Goal: Task Accomplishment & Management: Manage account settings

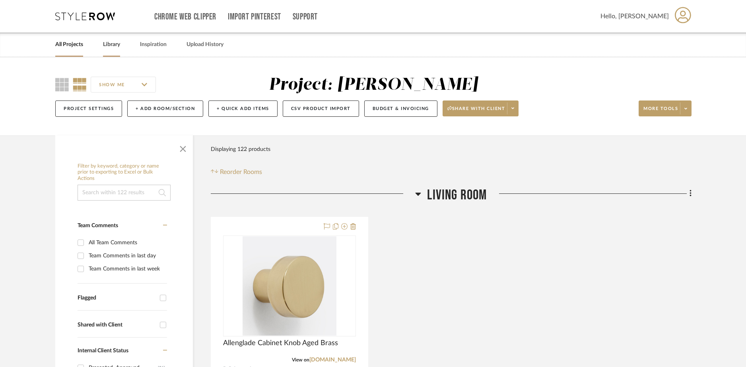
click at [112, 45] on link "Library" at bounding box center [111, 44] width 17 height 11
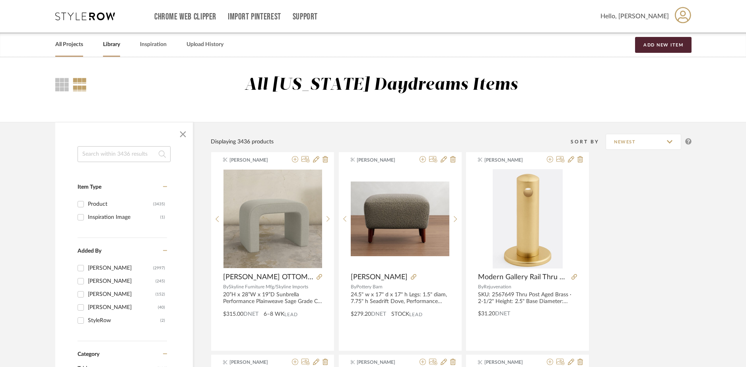
click at [69, 43] on link "All Projects" at bounding box center [69, 44] width 28 height 11
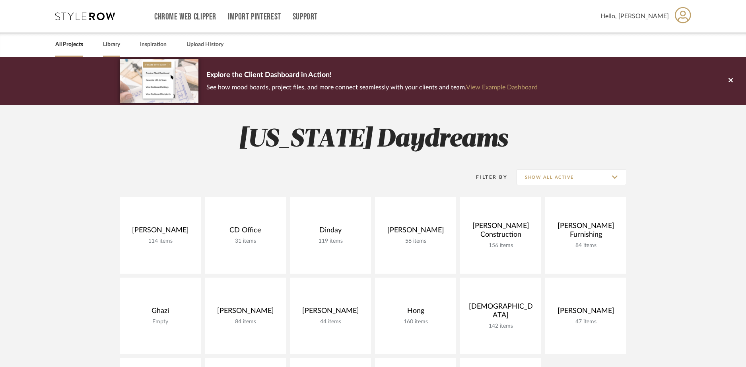
click at [110, 46] on link "Library" at bounding box center [111, 44] width 17 height 11
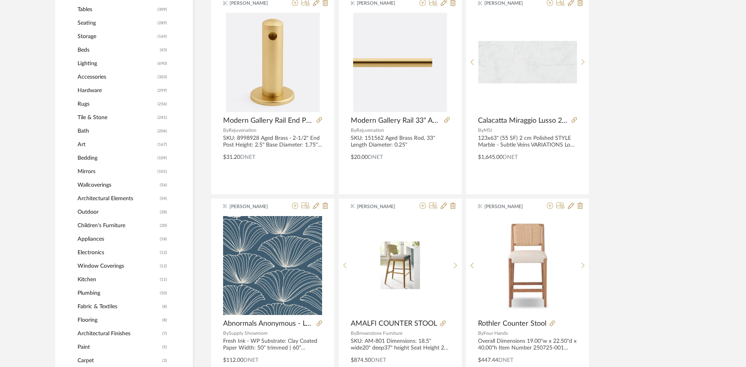
scroll to position [369, 0]
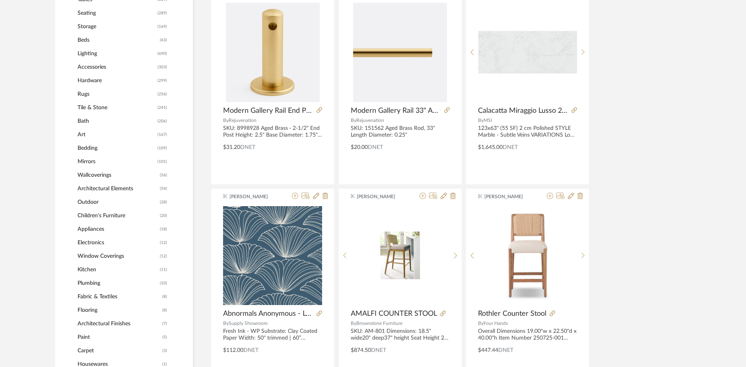
click at [84, 160] on span "Mirrors" at bounding box center [117, 162] width 78 height 14
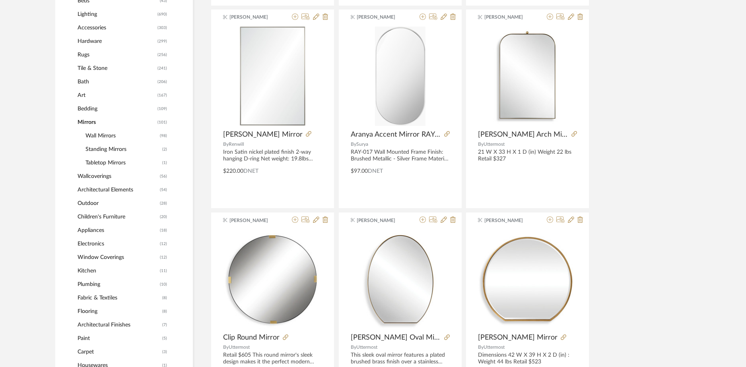
scroll to position [342, 0]
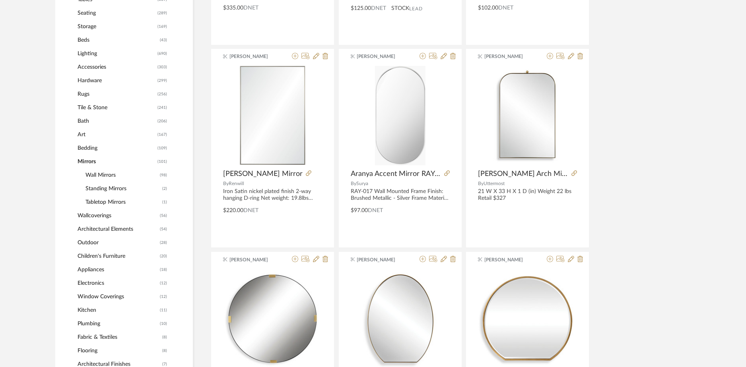
click at [103, 177] on span "Wall Mirrors" at bounding box center [122, 176] width 72 height 14
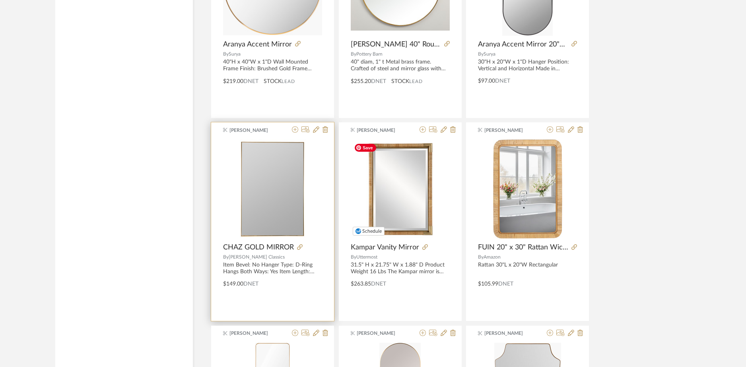
scroll to position [2103, 0]
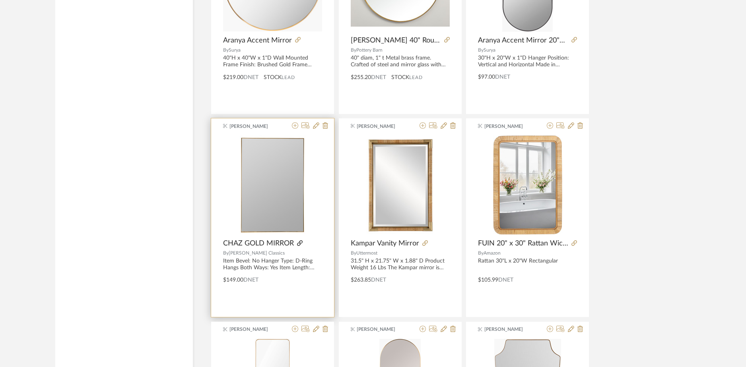
click at [299, 243] on icon at bounding box center [300, 244] width 6 height 6
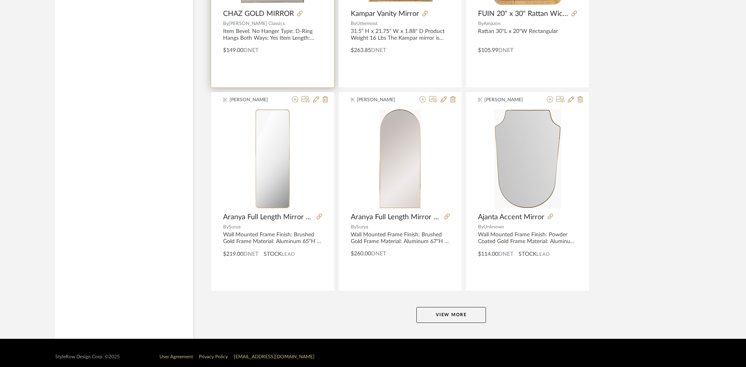
scroll to position [2341, 0]
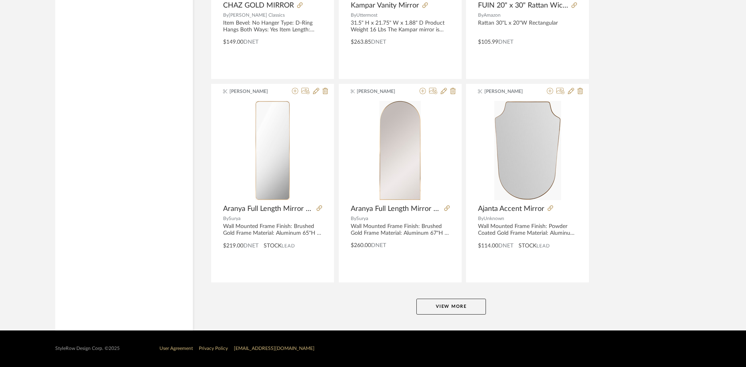
click at [442, 305] on button "View More" at bounding box center [451, 307] width 70 height 16
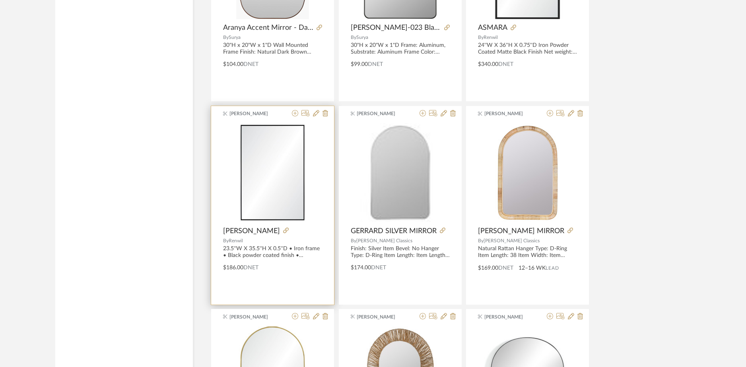
scroll to position [2682, 0]
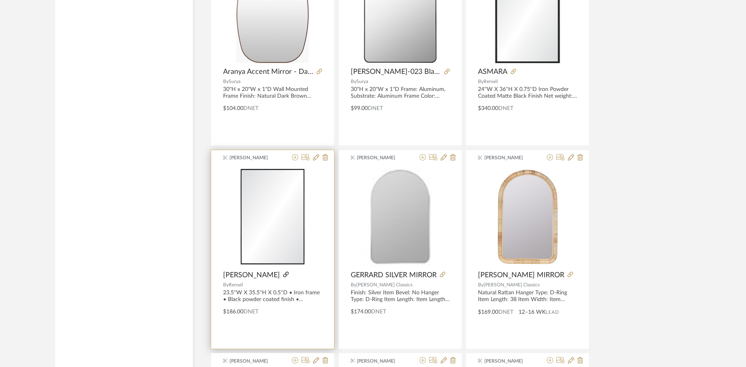
click at [283, 275] on icon at bounding box center [286, 275] width 6 height 6
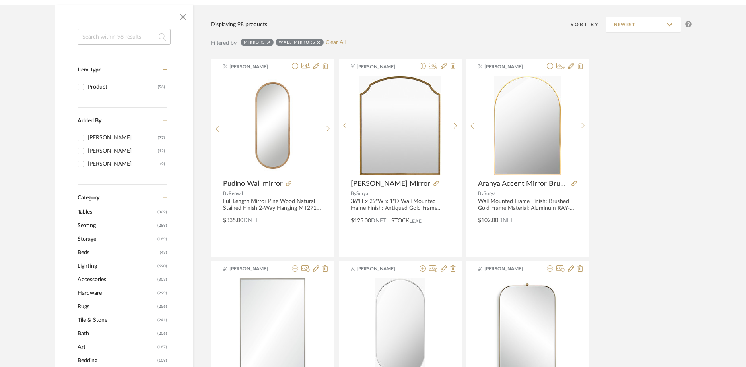
scroll to position [131, 0]
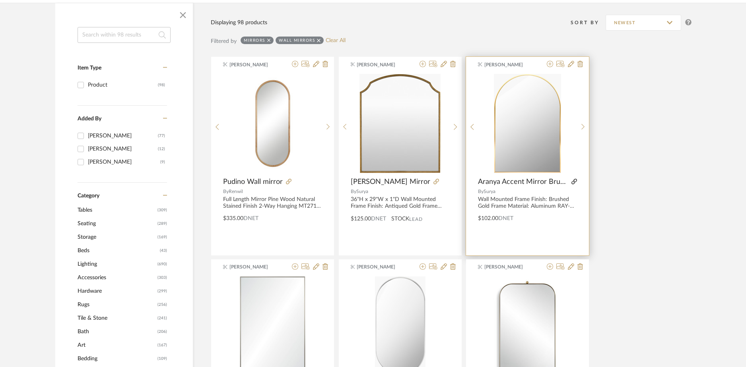
click at [573, 182] on icon at bounding box center [574, 182] width 6 height 6
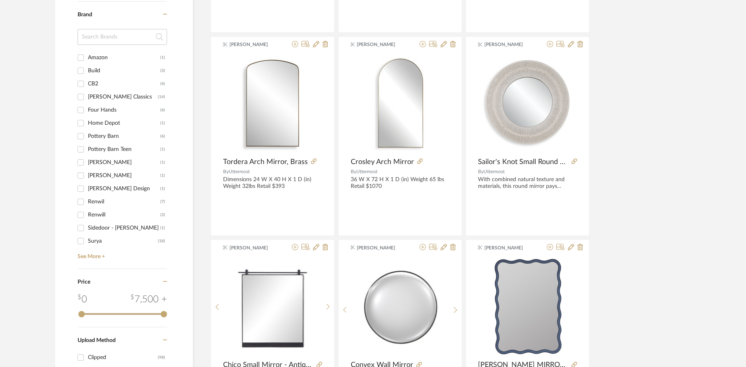
scroll to position [764, 0]
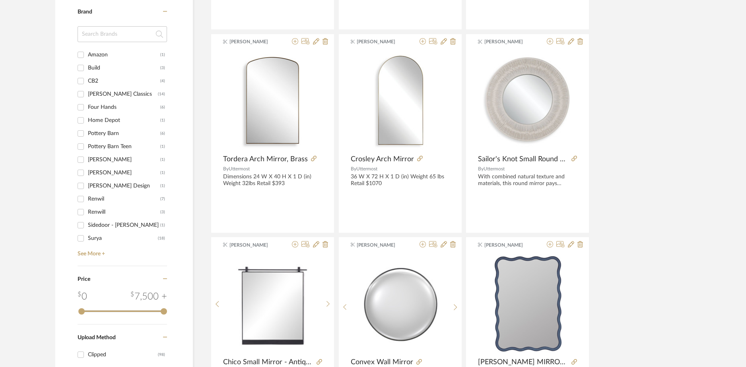
click at [94, 198] on div "Renwil" at bounding box center [124, 199] width 72 height 13
click at [87, 198] on input "Renwil (7)" at bounding box center [80, 199] width 13 height 13
checkbox input "true"
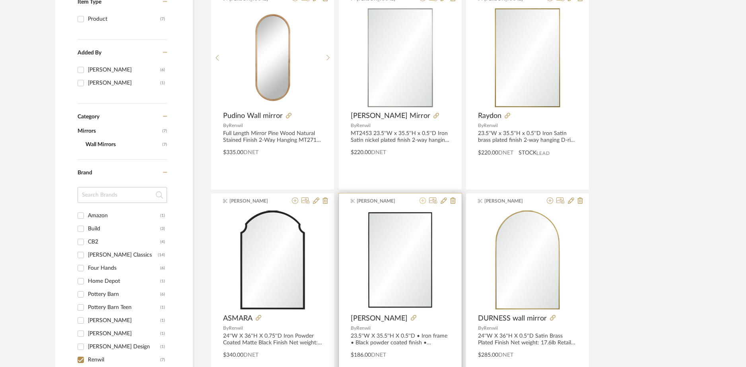
scroll to position [200, 0]
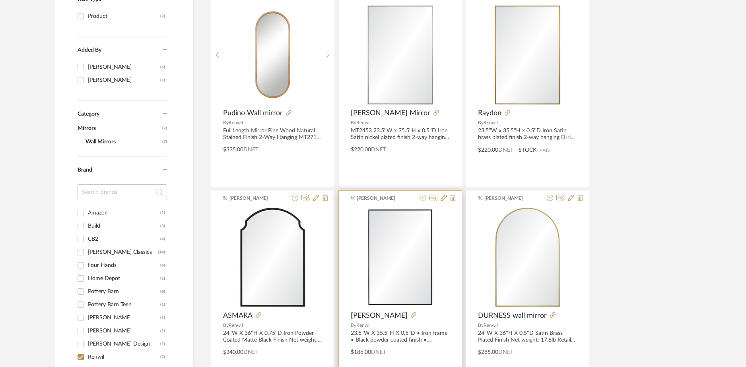
click at [422, 199] on icon at bounding box center [423, 198] width 6 height 6
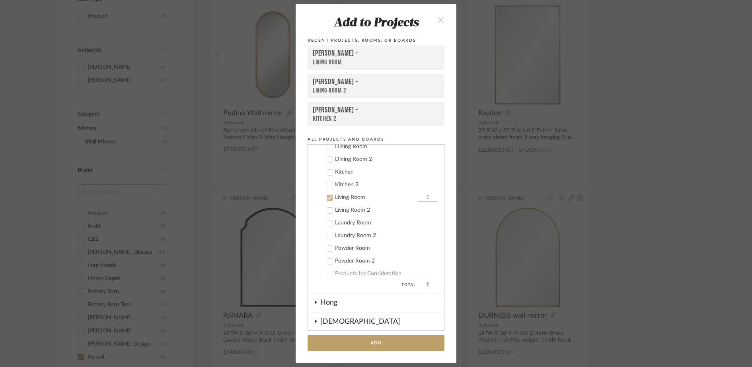
scroll to position [179, 0]
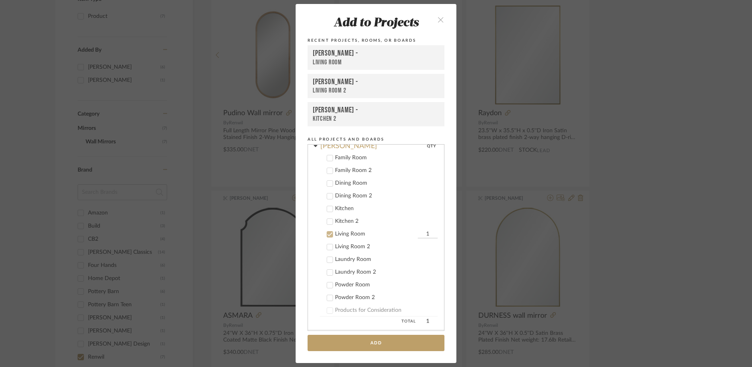
click at [357, 235] on div "Living Room" at bounding box center [375, 234] width 81 height 7
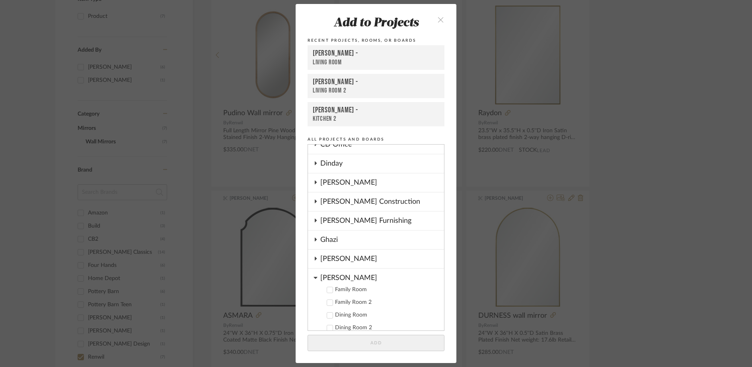
scroll to position [46, 0]
click at [331, 244] on div "Ghazi" at bounding box center [382, 241] width 124 height 18
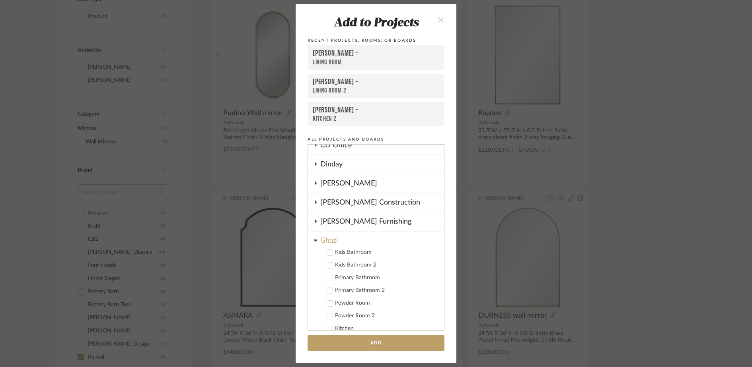
click at [345, 302] on div "Powder Room" at bounding box center [386, 303] width 103 height 7
click at [365, 350] on button "Add" at bounding box center [375, 343] width 137 height 16
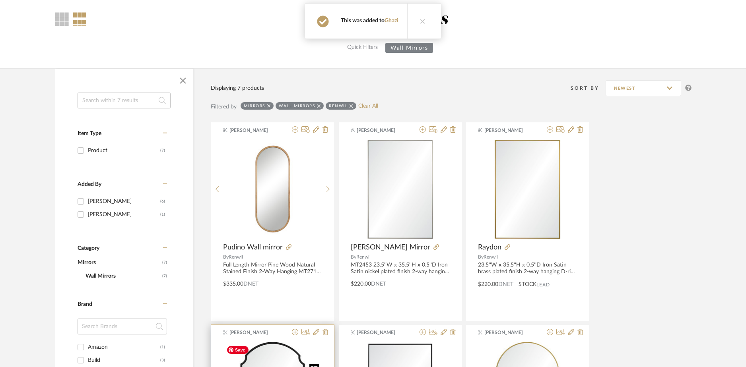
scroll to position [0, 0]
